Goal: Information Seeking & Learning: Learn about a topic

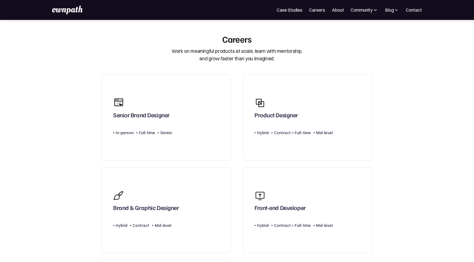
click at [358, 14] on div "For Companies Case Studies Careers About Community Events Resources Design Resi…" at bounding box center [237, 10] width 370 height 9
click at [359, 11] on div "Community" at bounding box center [362, 10] width 22 height 7
click at [280, 9] on link "Case Studies" at bounding box center [290, 10] width 26 height 7
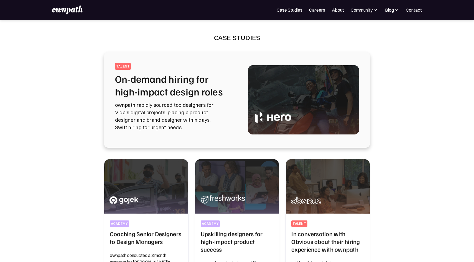
click at [60, 6] on img at bounding box center [67, 10] width 30 height 9
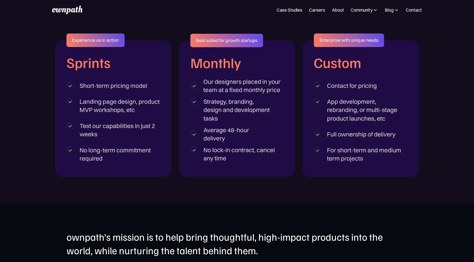
scroll to position [1010, 0]
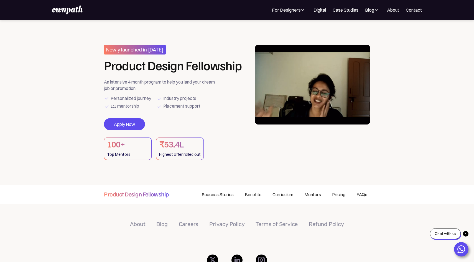
click at [215, 194] on link "Success Stories" at bounding box center [217, 194] width 43 height 19
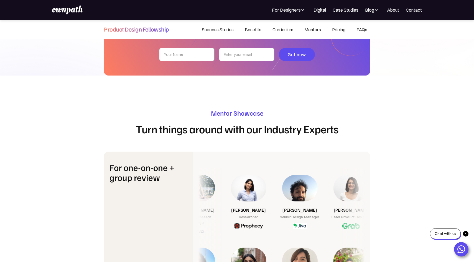
scroll to position [1902, 0]
